Goal: Book appointment/travel/reservation

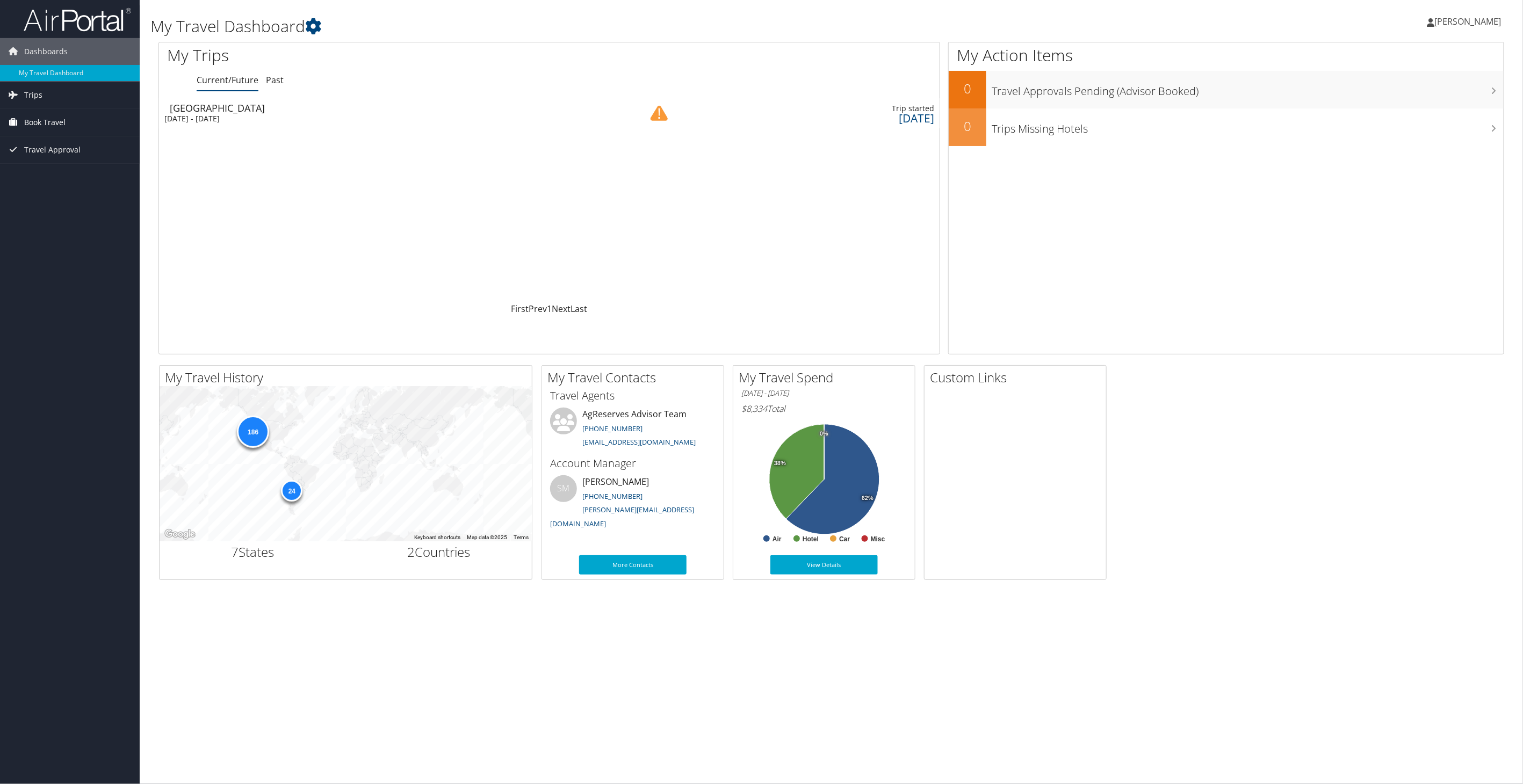
click at [42, 118] on span "Book Travel" at bounding box center [45, 122] width 42 height 27
click at [28, 177] on link "Book/Manage Online Trips" at bounding box center [70, 176] width 140 height 16
